Goal: Navigation & Orientation: Find specific page/section

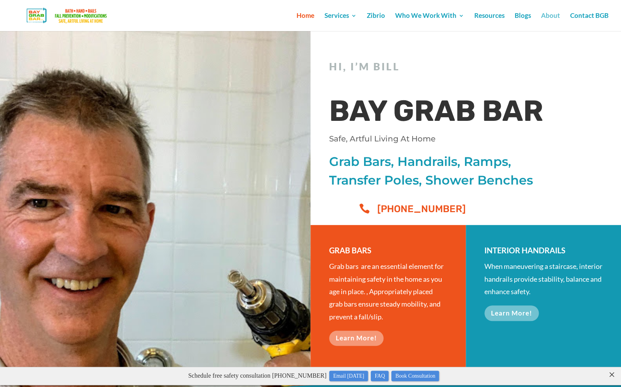
click at [553, 16] on link "About" at bounding box center [550, 22] width 19 height 18
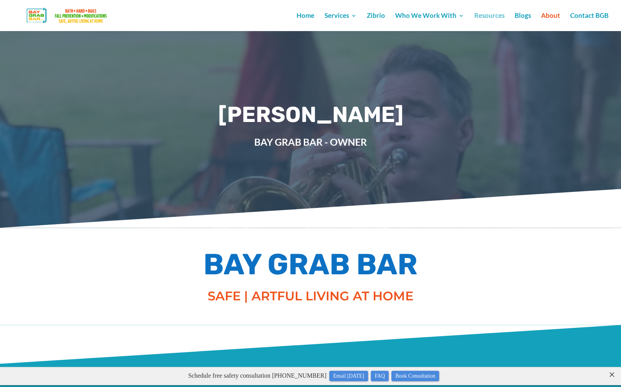
click at [493, 15] on link "Resources" at bounding box center [489, 22] width 30 height 18
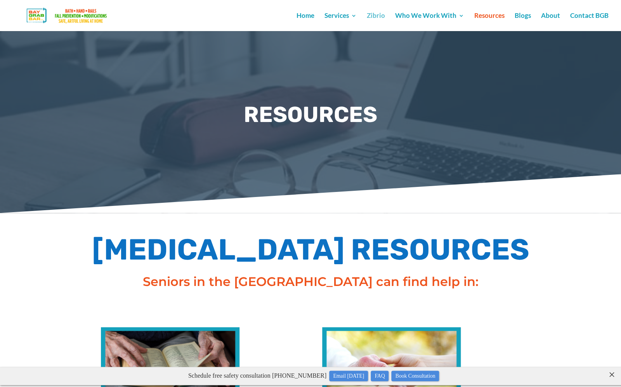
click at [377, 15] on link "Zibrio" at bounding box center [376, 22] width 18 height 18
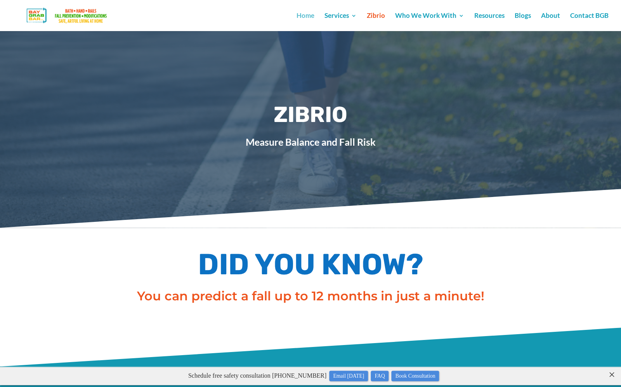
click at [307, 17] on link "Home" at bounding box center [305, 22] width 18 height 18
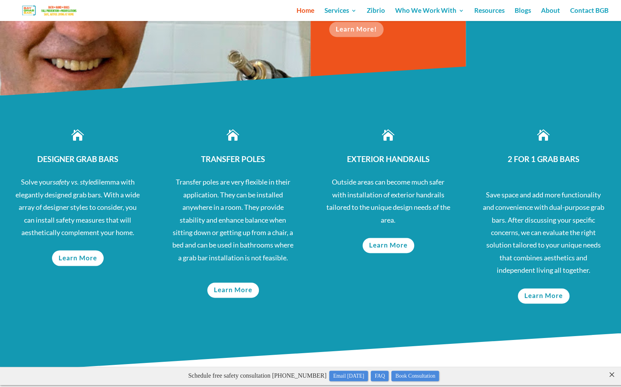
scroll to position [296, 0]
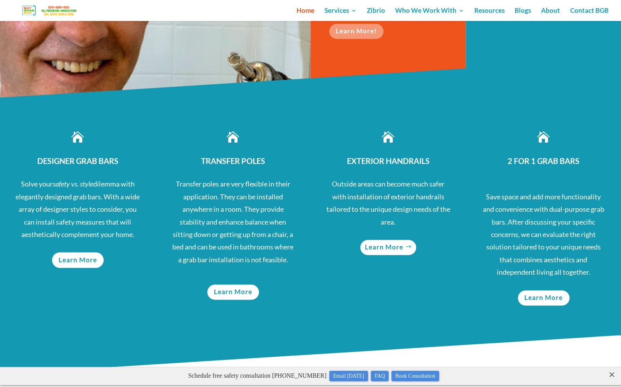
click at [391, 243] on link "Learn More" at bounding box center [388, 246] width 56 height 15
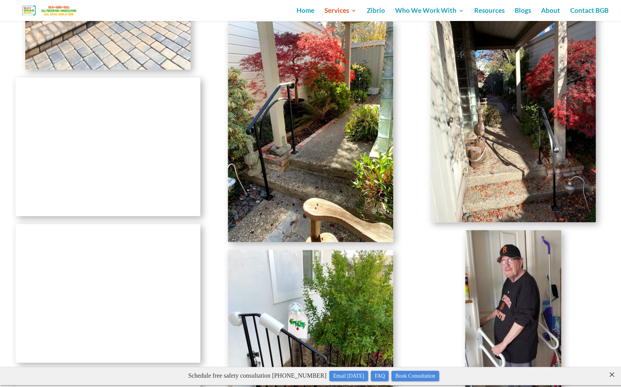
scroll to position [2620, 0]
